Goal: Find specific page/section: Find specific page/section

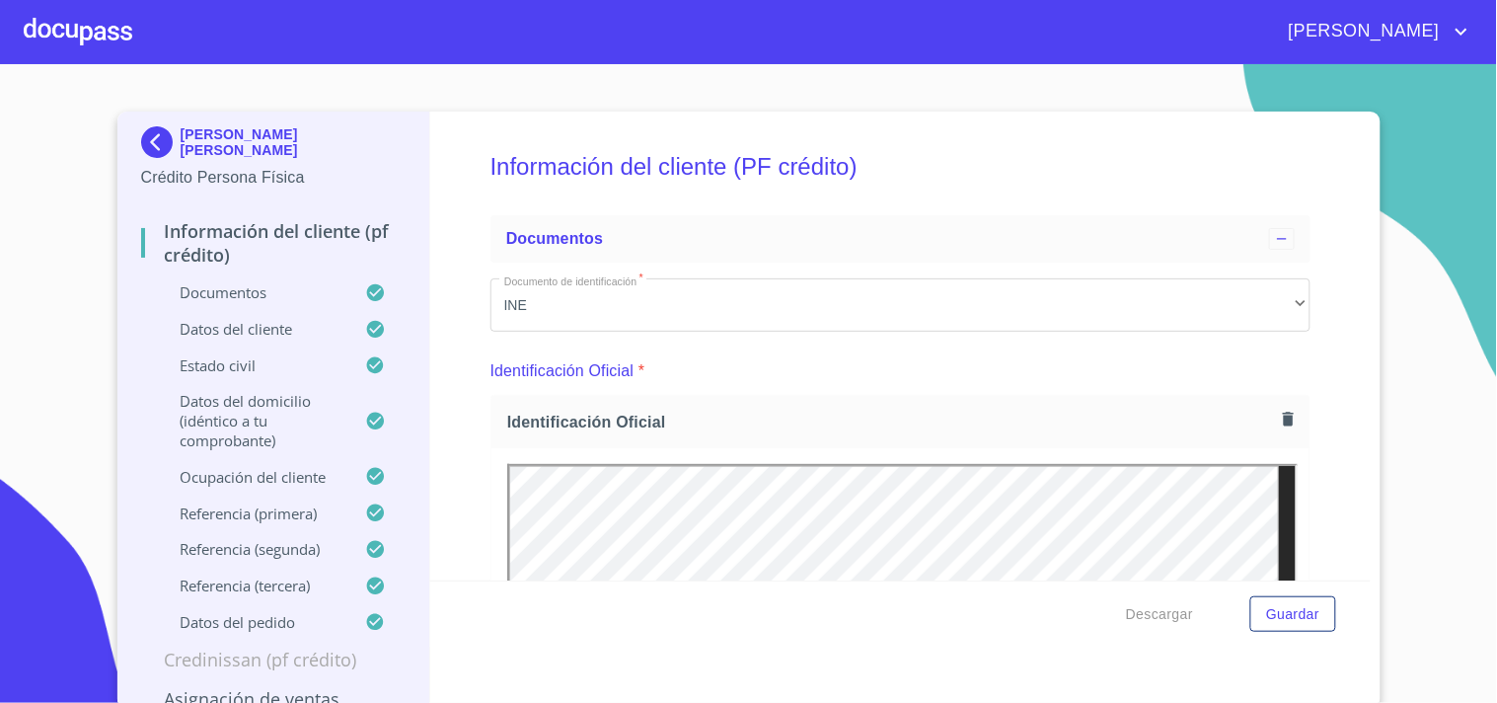
scroll to position [5550, 0]
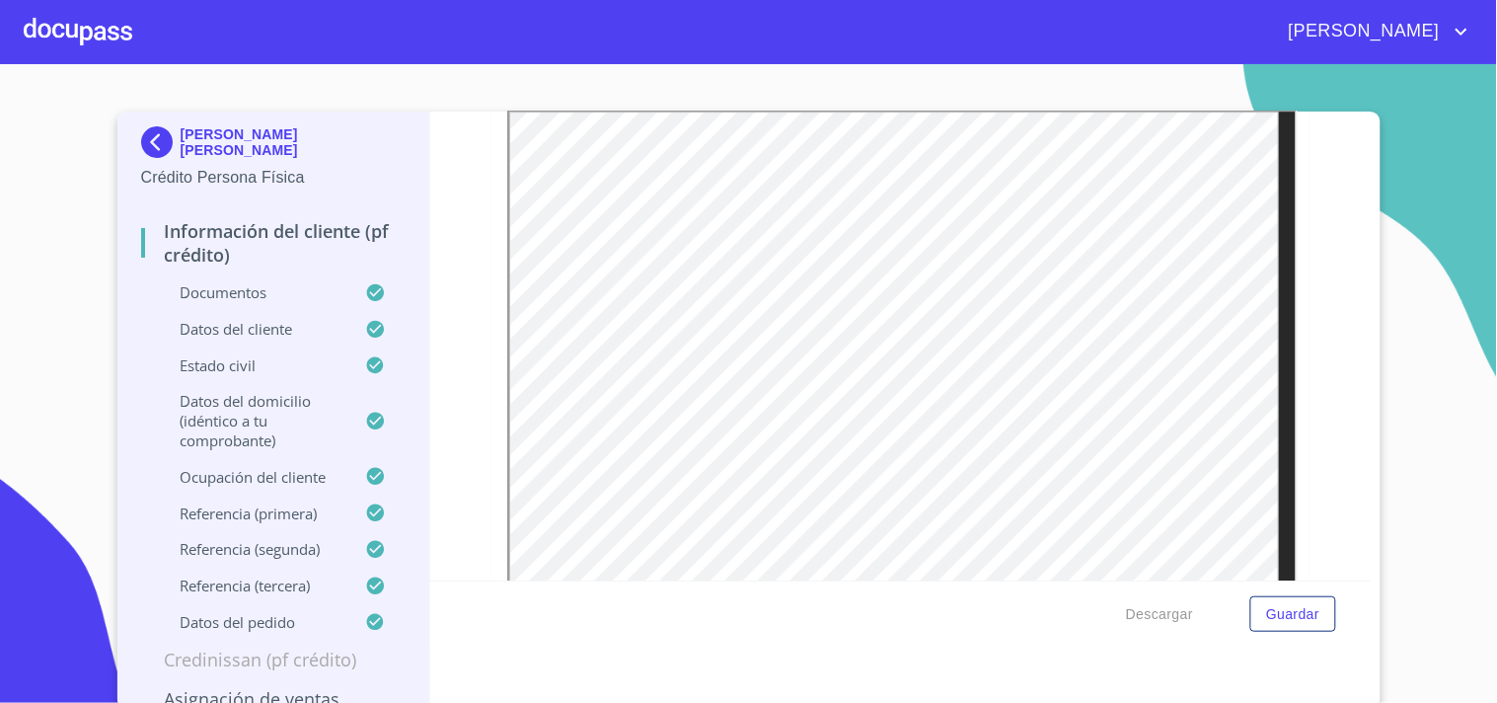
click at [69, 36] on div at bounding box center [78, 31] width 109 height 63
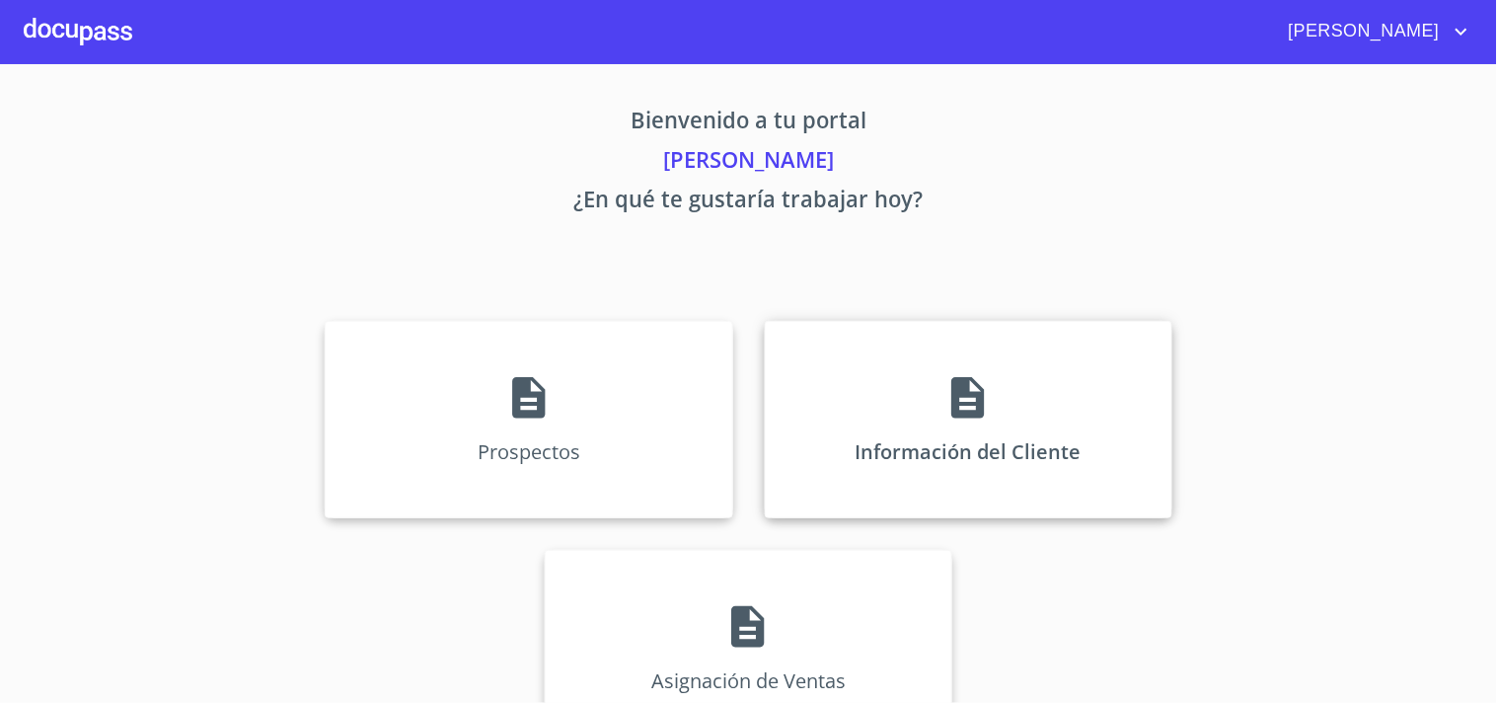
click at [843, 403] on div "Información del Cliente" at bounding box center [969, 419] width 408 height 197
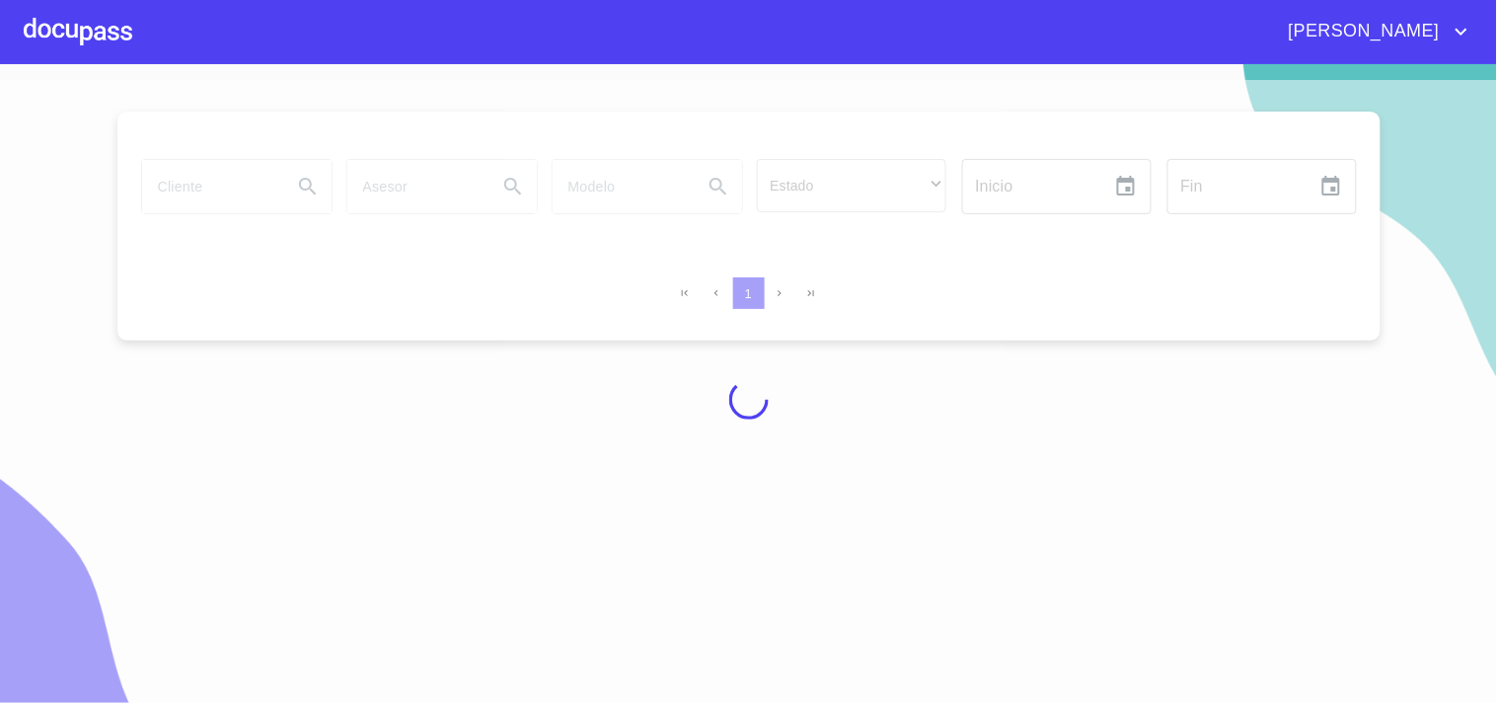
click at [248, 207] on div at bounding box center [748, 399] width 1497 height 639
click at [239, 185] on div at bounding box center [748, 399] width 1497 height 639
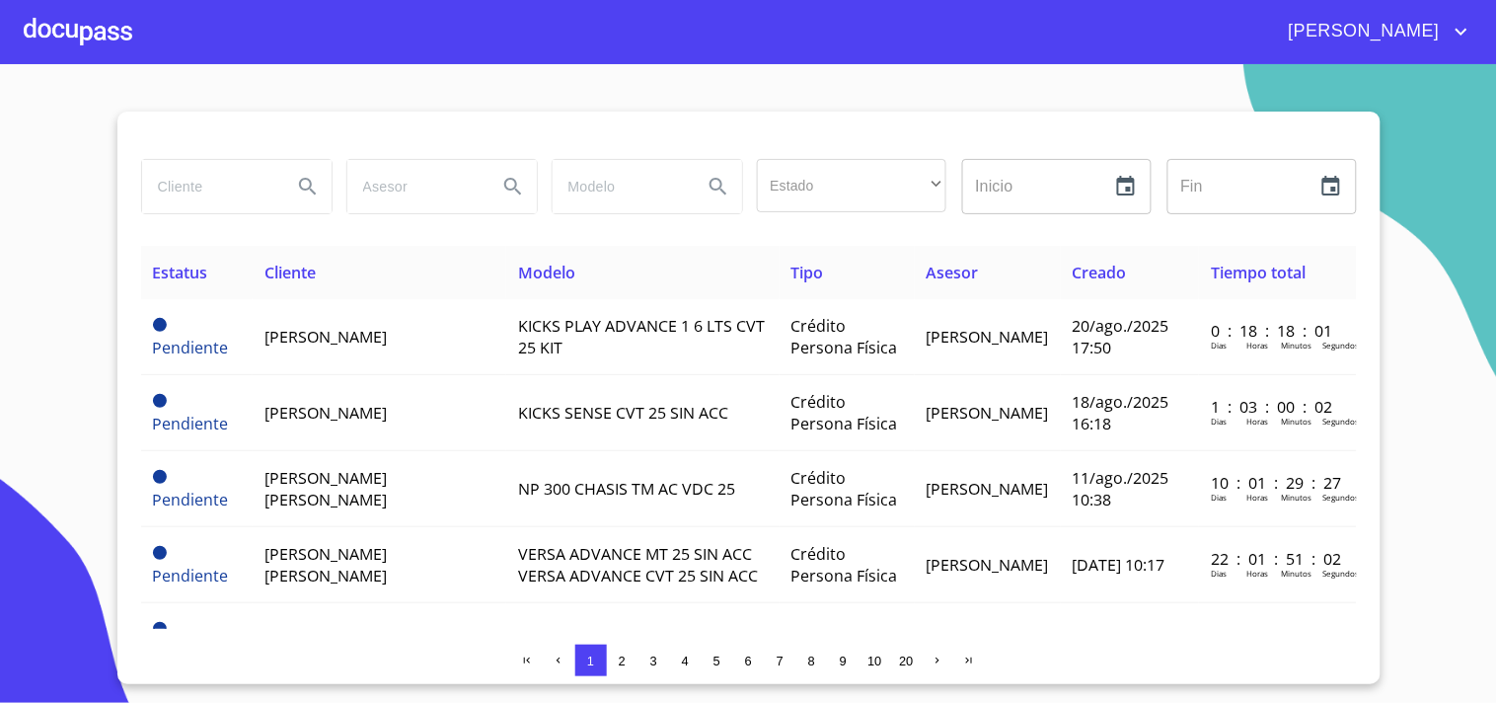
click at [239, 185] on input "search" at bounding box center [209, 186] width 134 height 53
type input "[GEOGRAPHIC_DATA]"
click at [297, 189] on icon "Search" at bounding box center [308, 187] width 24 height 24
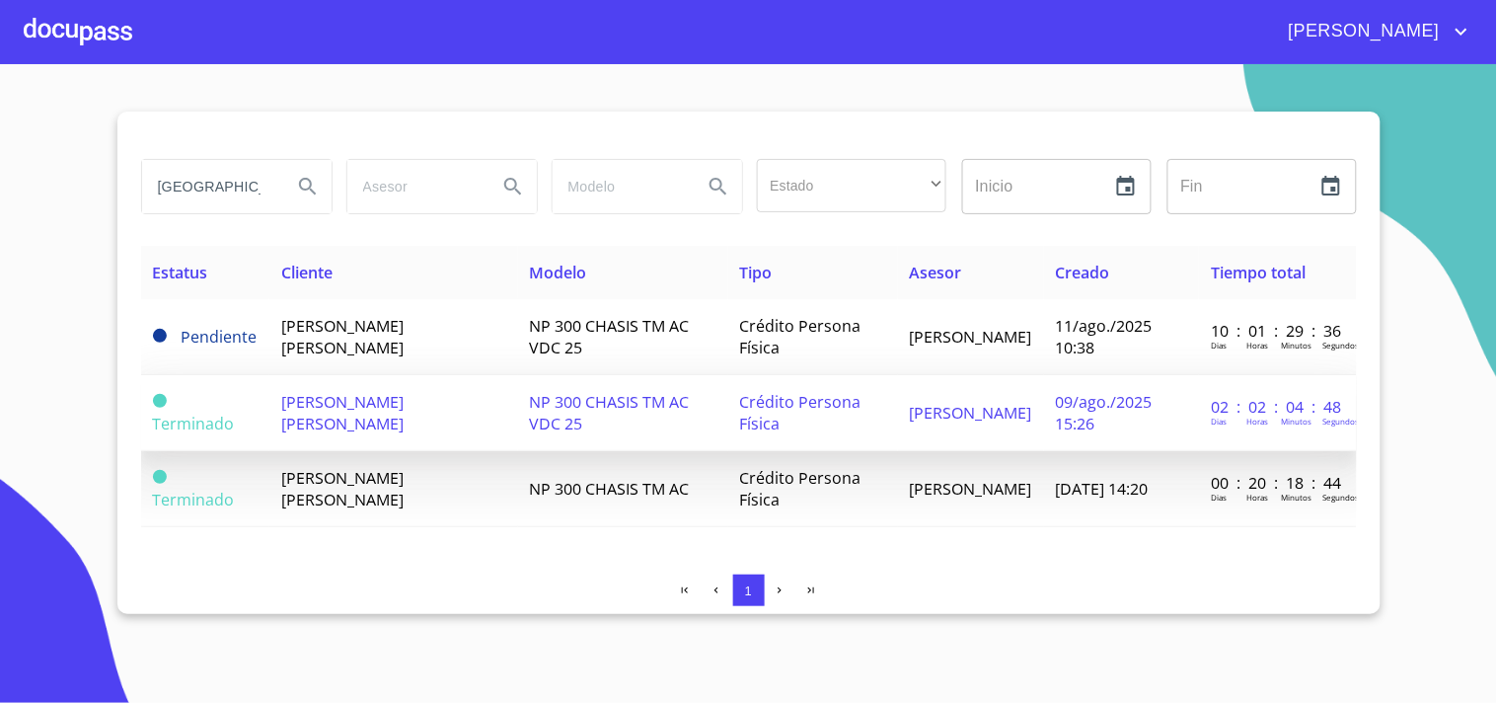
click at [334, 396] on span "[PERSON_NAME] [PERSON_NAME]" at bounding box center [342, 412] width 122 height 43
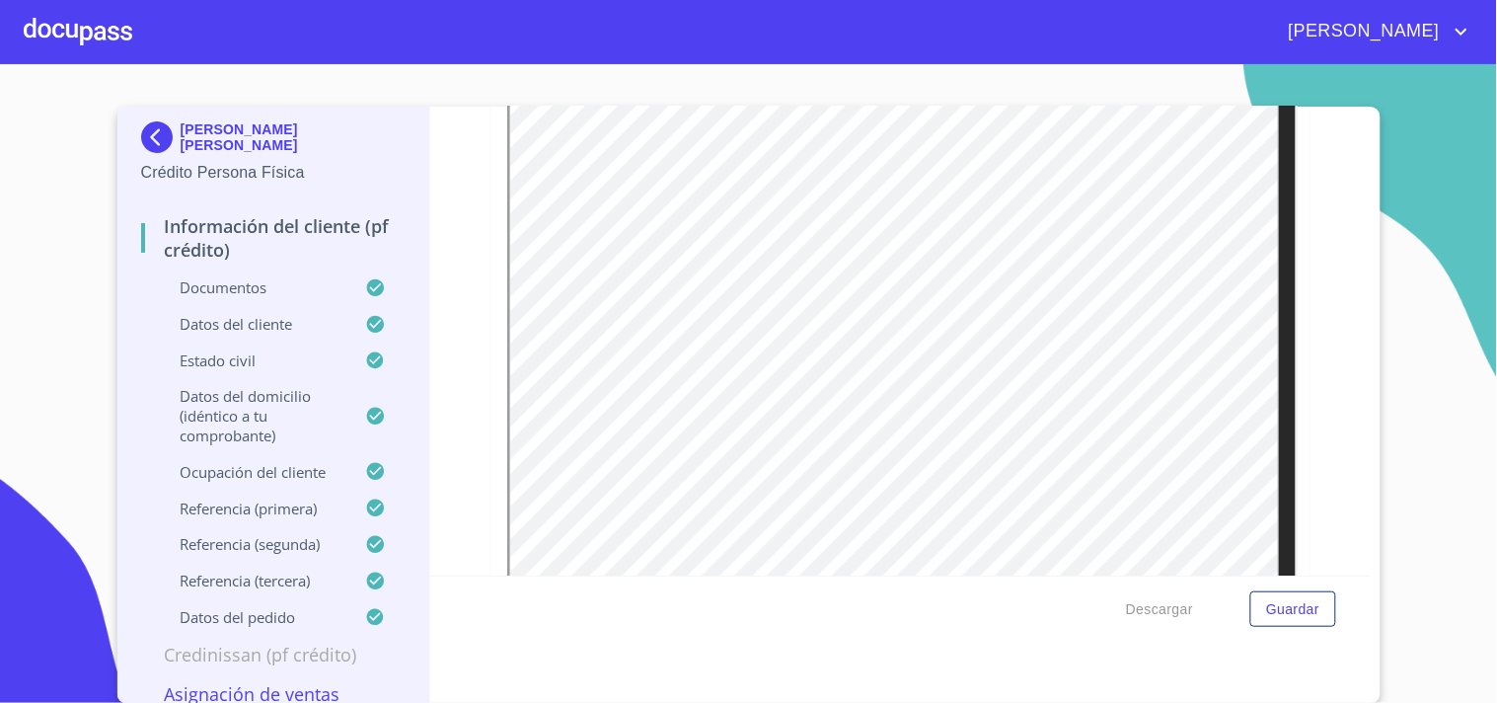
scroll to position [219, 0]
